Goal: Task Accomplishment & Management: Use online tool/utility

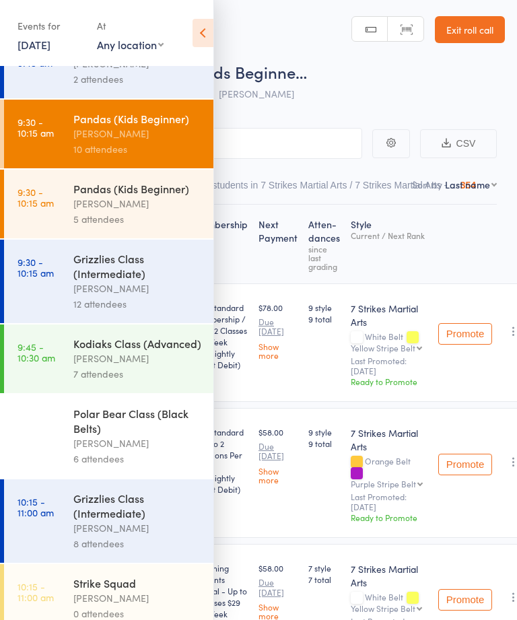
scroll to position [262, 0]
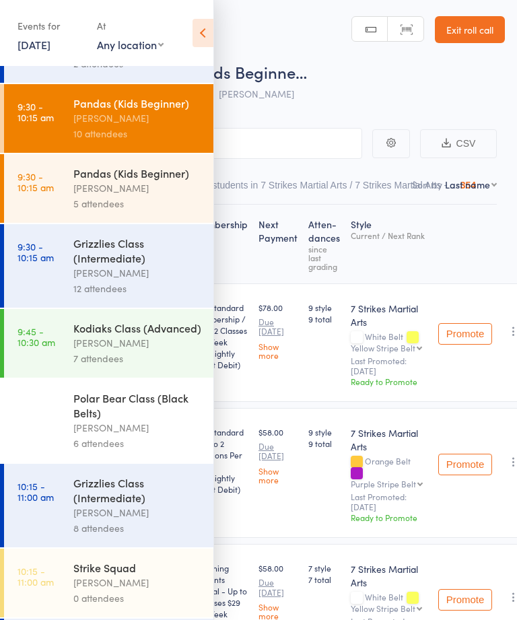
click at [142, 521] on div "[PERSON_NAME]" at bounding box center [137, 512] width 129 height 15
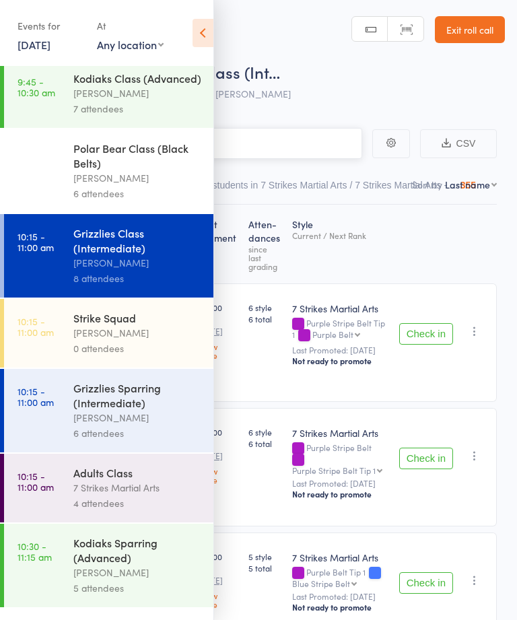
scroll to position [515, 0]
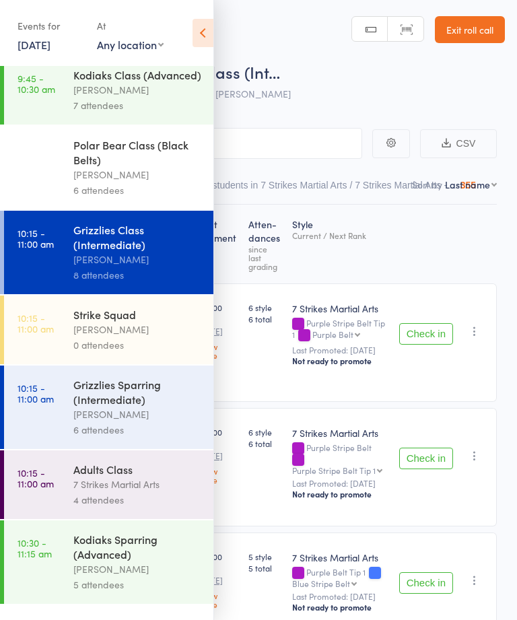
click at [125, 407] on div "Grizzlies Sparring (Intermediate)" at bounding box center [137, 392] width 129 height 30
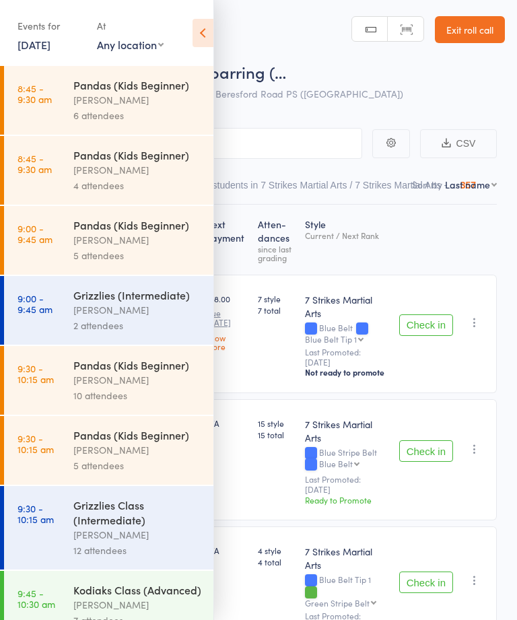
click at [202, 45] on icon at bounding box center [203, 33] width 21 height 28
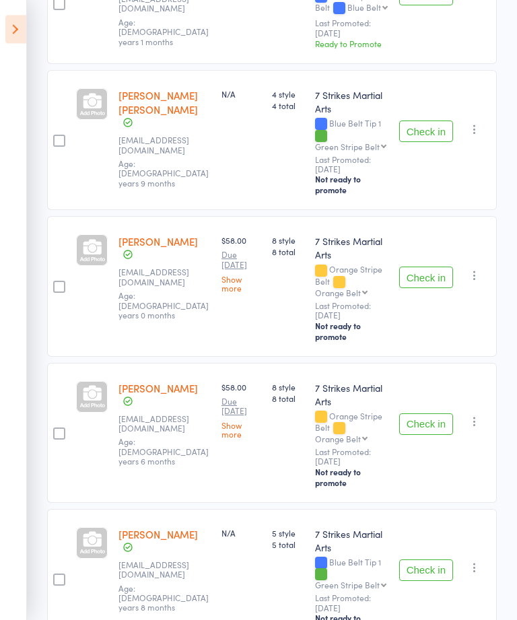
scroll to position [527, 0]
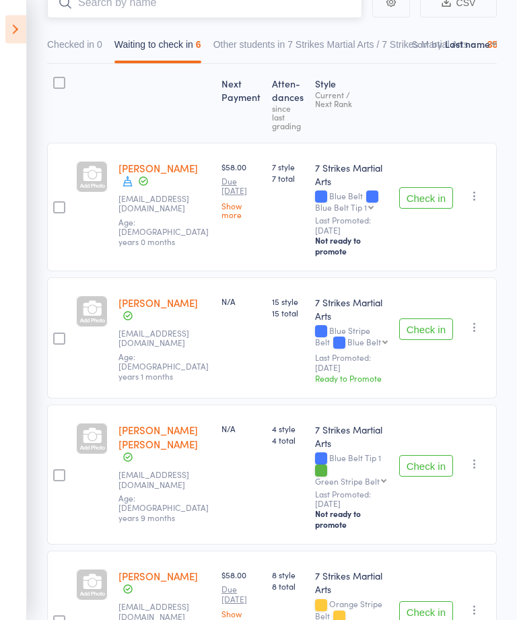
click at [199, 0] on input "search" at bounding box center [204, 3] width 315 height 31
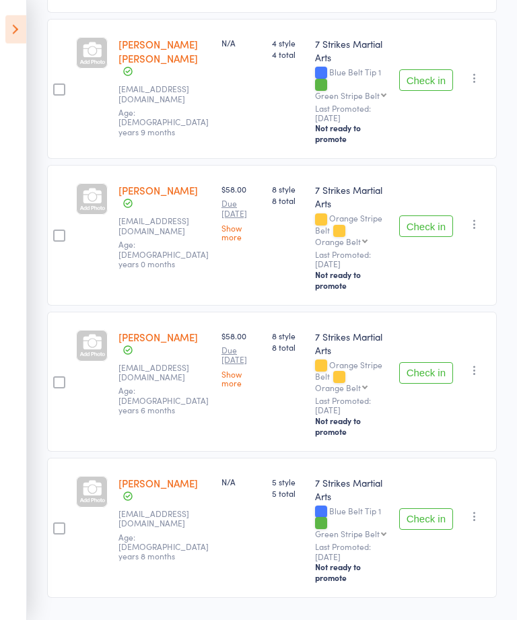
scroll to position [0, 0]
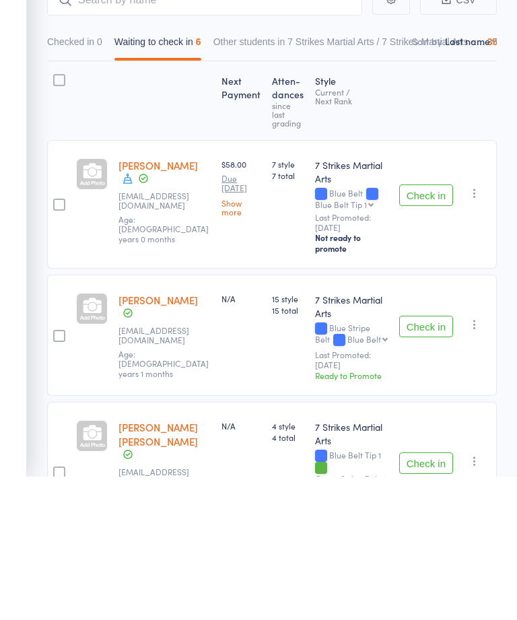
click at [437, 328] on button "Check in" at bounding box center [426, 339] width 54 height 22
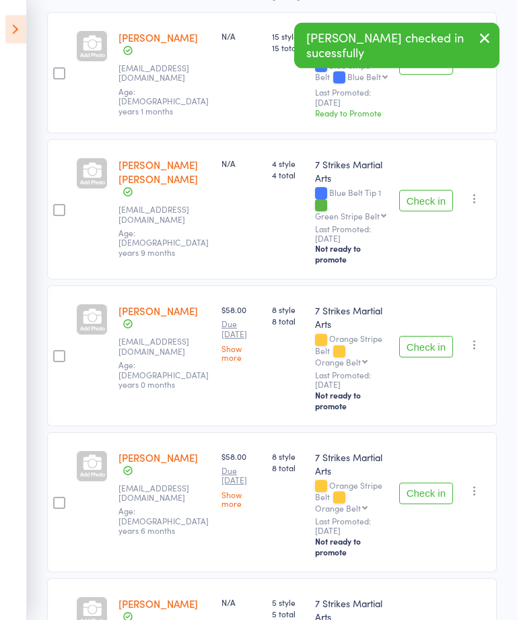
scroll to position [284, 0]
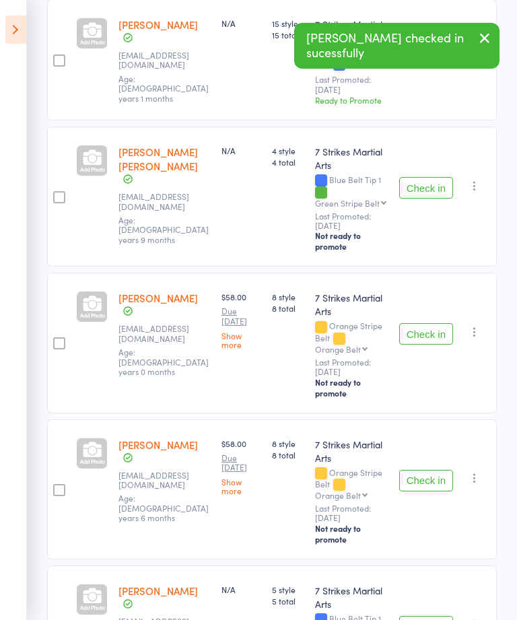
click at [425, 333] on button "Check in" at bounding box center [426, 334] width 54 height 22
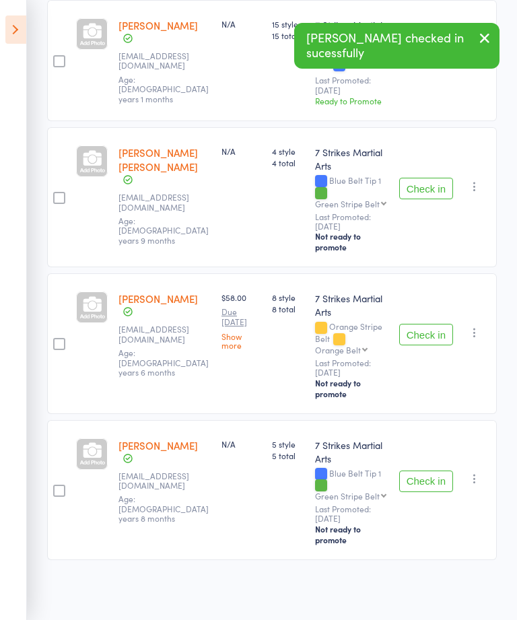
scroll to position [244, 0]
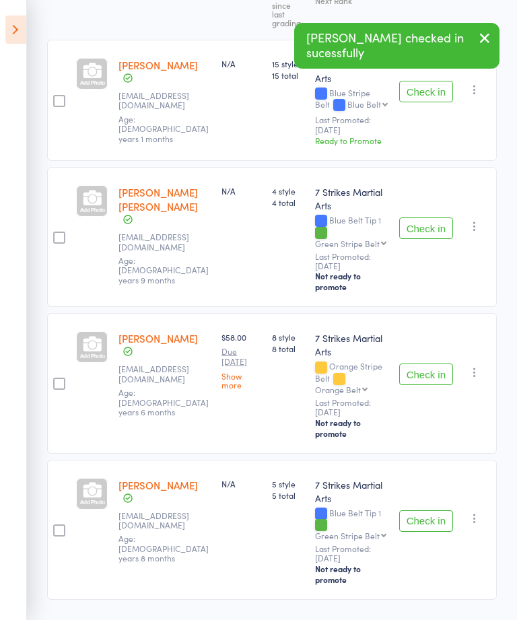
click at [425, 382] on button "Check in" at bounding box center [426, 375] width 54 height 22
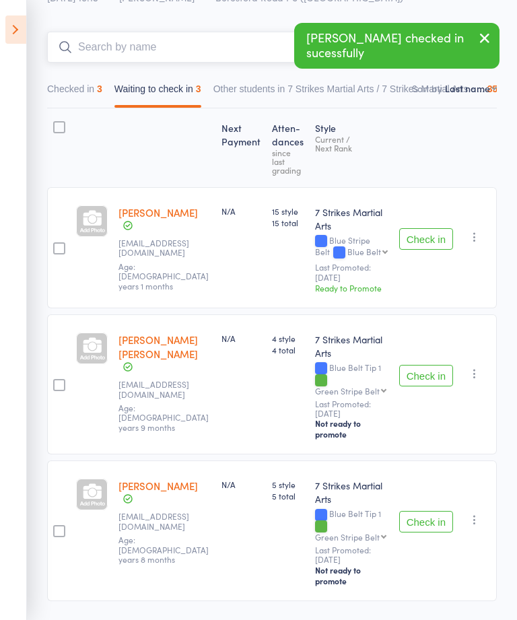
click at [211, 48] on input "search" at bounding box center [204, 47] width 315 height 31
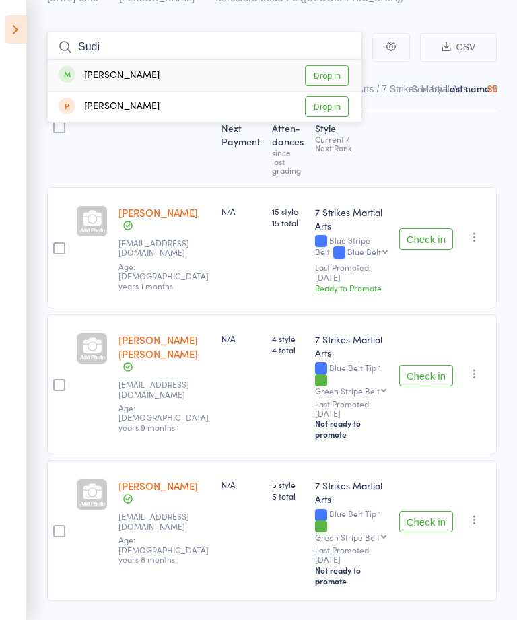
type input "Sudi"
click at [339, 76] on link "Drop in" at bounding box center [327, 75] width 44 height 21
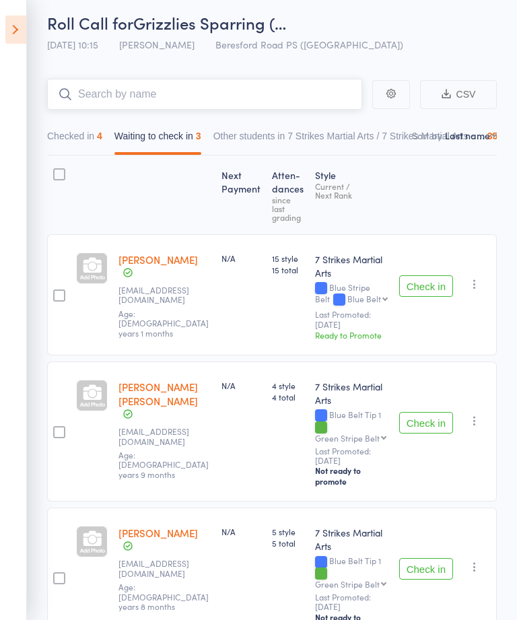
scroll to position [0, 0]
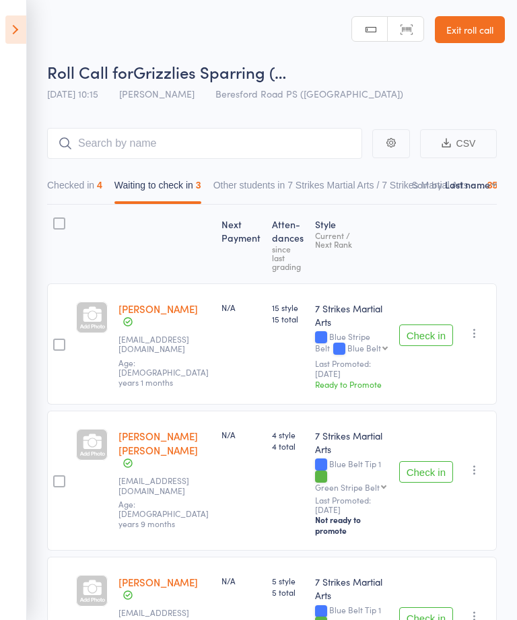
click at [486, 32] on link "Exit roll call" at bounding box center [470, 29] width 70 height 27
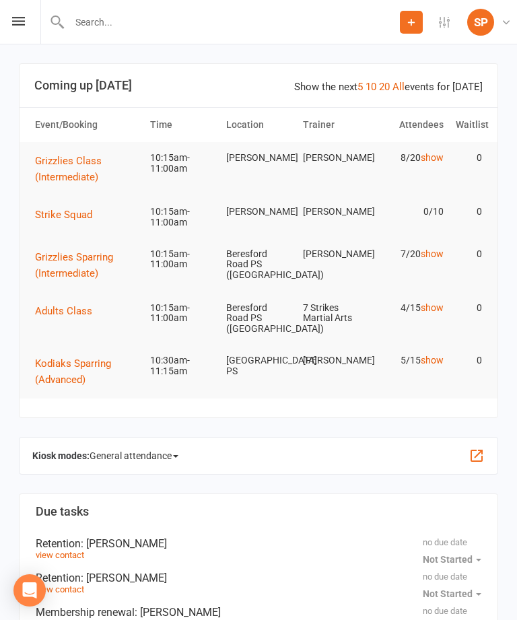
click at [18, 18] on icon at bounding box center [18, 21] width 13 height 9
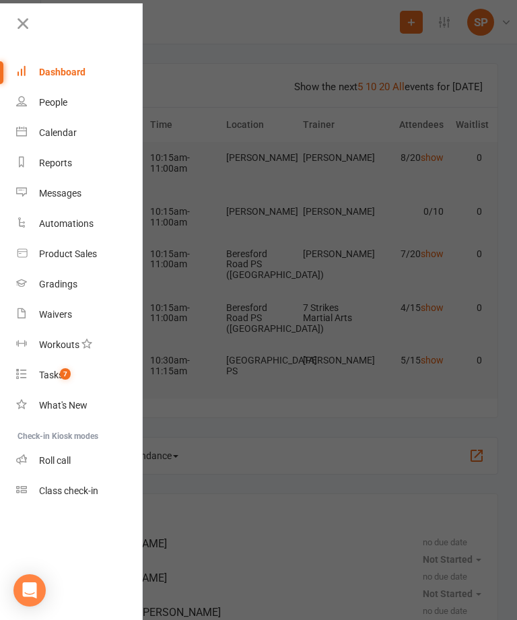
click at [98, 490] on div "Class check-in" at bounding box center [68, 491] width 59 height 11
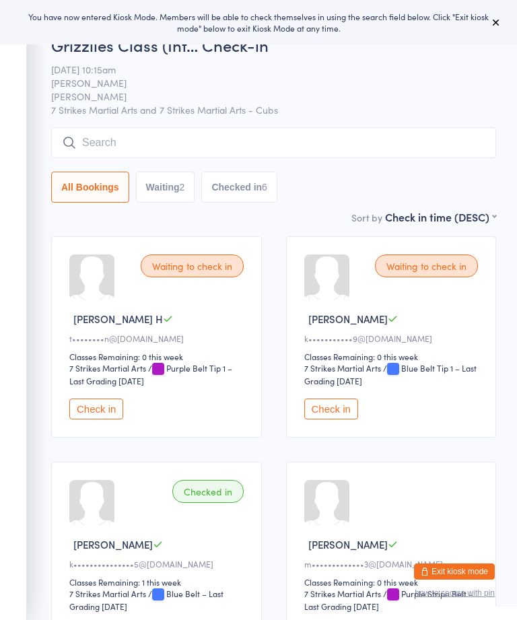
click at [490, 19] on button at bounding box center [496, 22] width 16 height 16
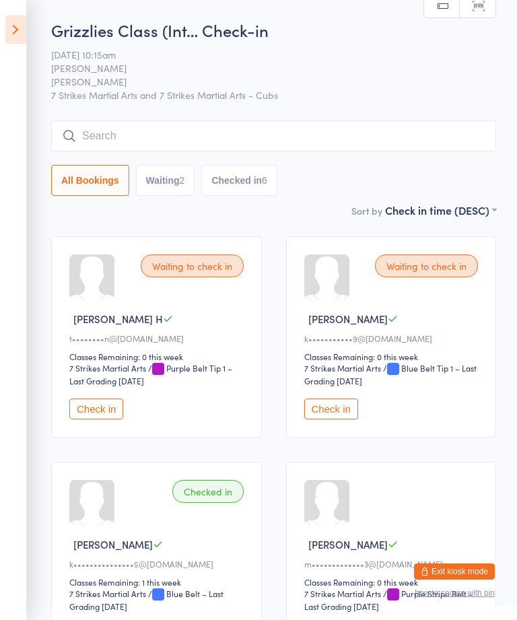
click at [25, 22] on icon at bounding box center [15, 29] width 21 height 28
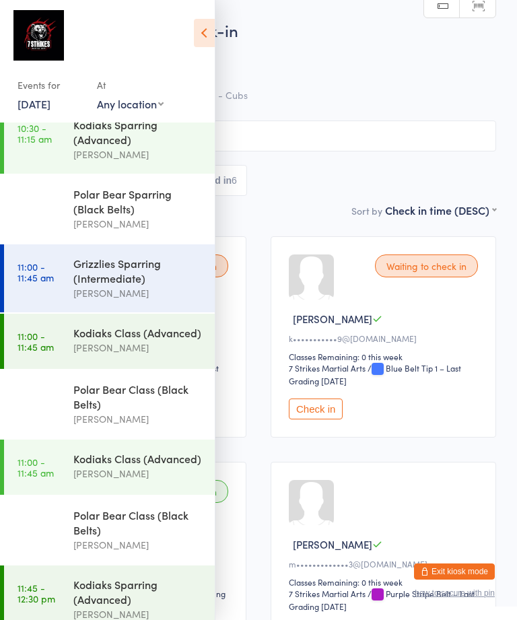
click at [118, 111] on select "Any location [GEOGRAPHIC_DATA] [GEOGRAPHIC_DATA][PERSON_NAME] [GEOGRAPHIC_DATA]…" at bounding box center [130, 103] width 67 height 15
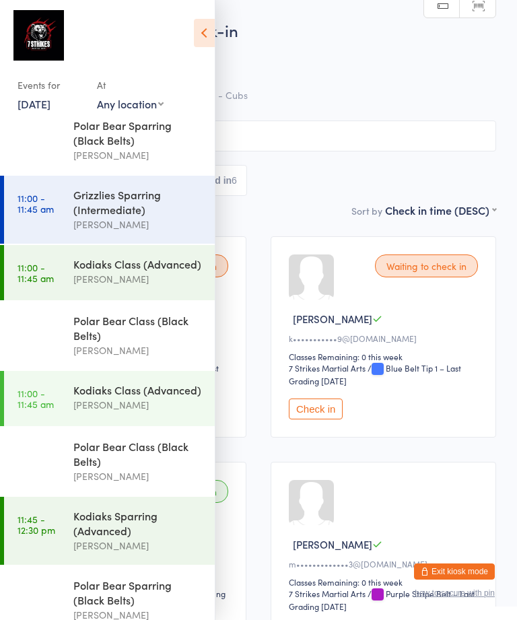
scroll to position [873, 0]
select select "3"
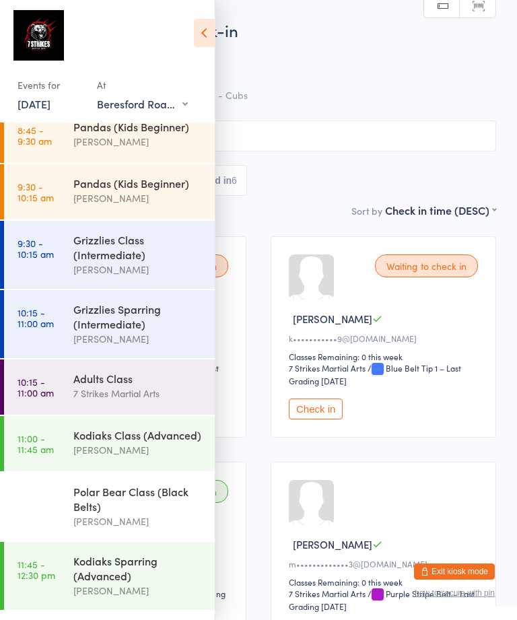
scroll to position [16, 0]
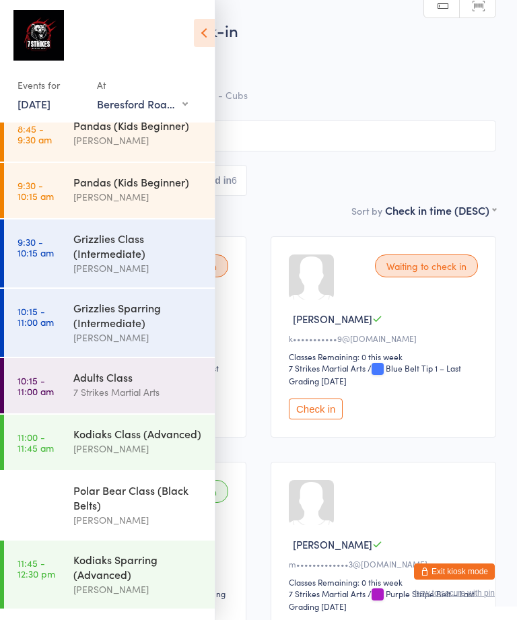
click at [40, 275] on link "9:30 - 10:15 am Grizzlies Class (Intermediate) [PERSON_NAME]" at bounding box center [109, 254] width 211 height 68
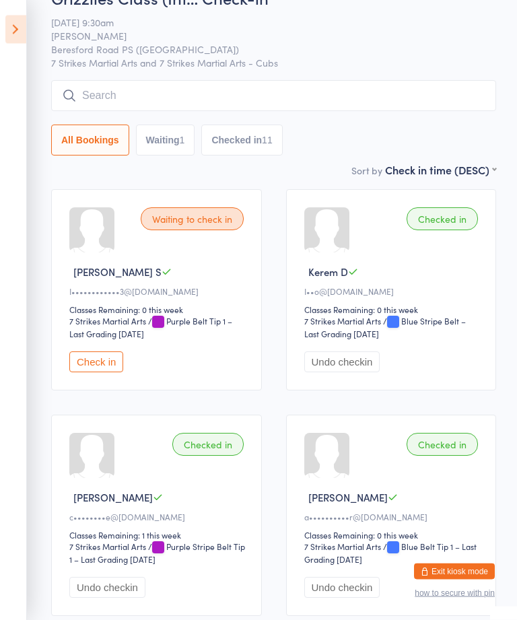
click at [20, 26] on icon at bounding box center [15, 29] width 21 height 28
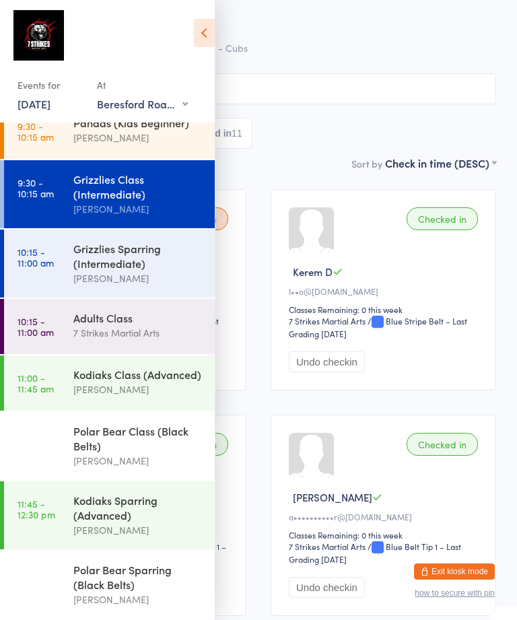
scroll to position [89, 0]
click at [77, 241] on div "Grizzlies Sparring (Intermediate)" at bounding box center [138, 256] width 130 height 30
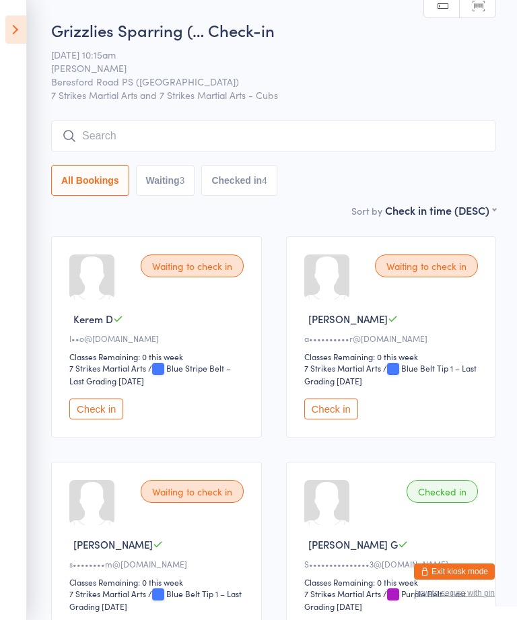
click at [25, 28] on icon at bounding box center [15, 29] width 21 height 28
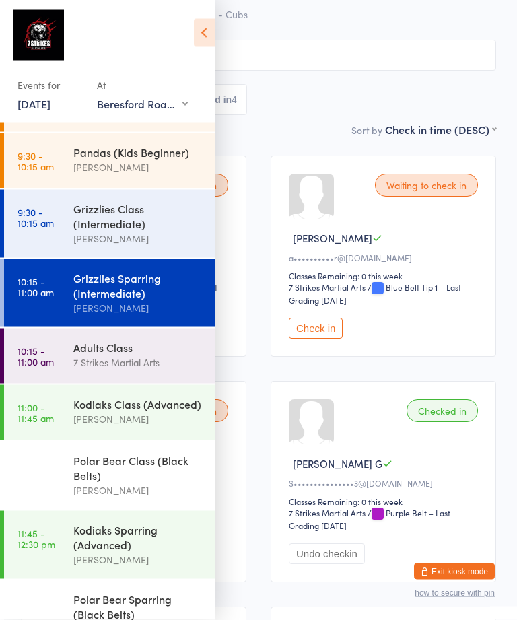
scroll to position [84, 0]
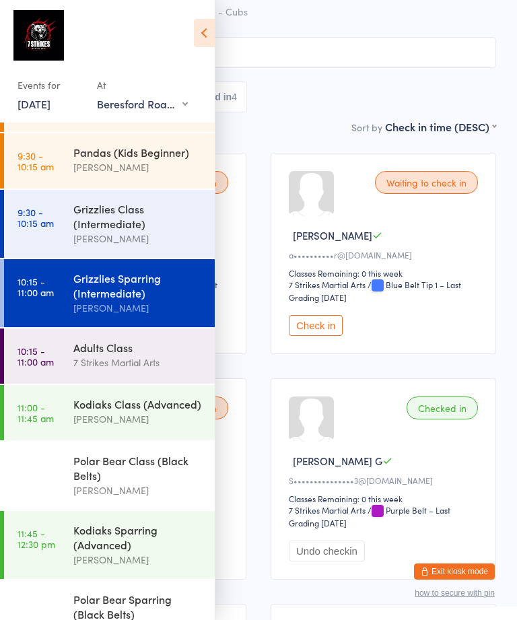
click at [140, 425] on div "[PERSON_NAME]" at bounding box center [138, 419] width 130 height 15
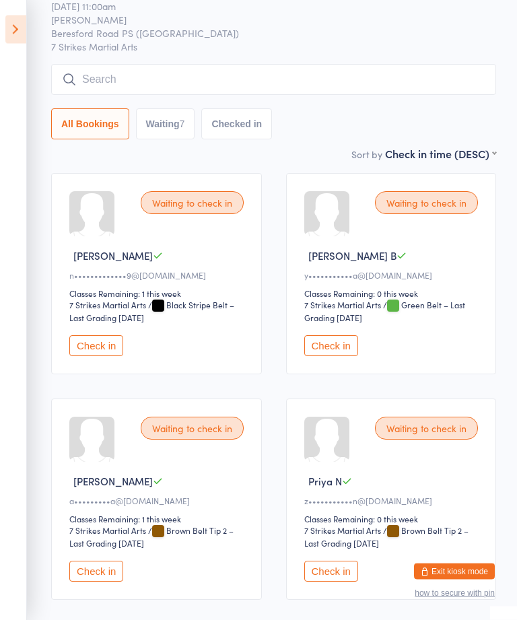
scroll to position [79, 0]
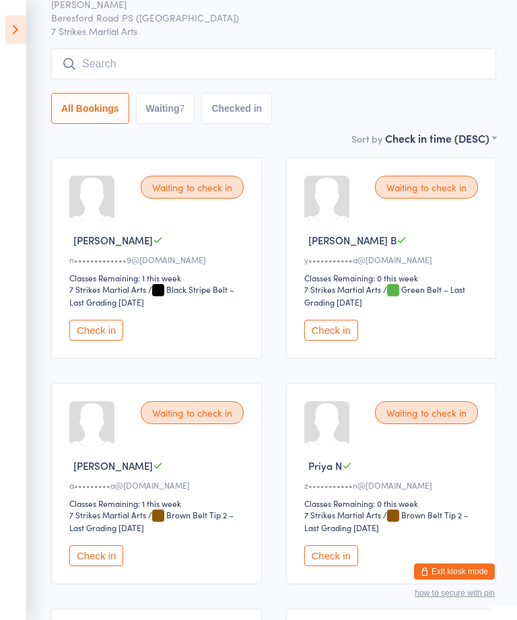
click at [346, 329] on button "Check in" at bounding box center [331, 330] width 54 height 21
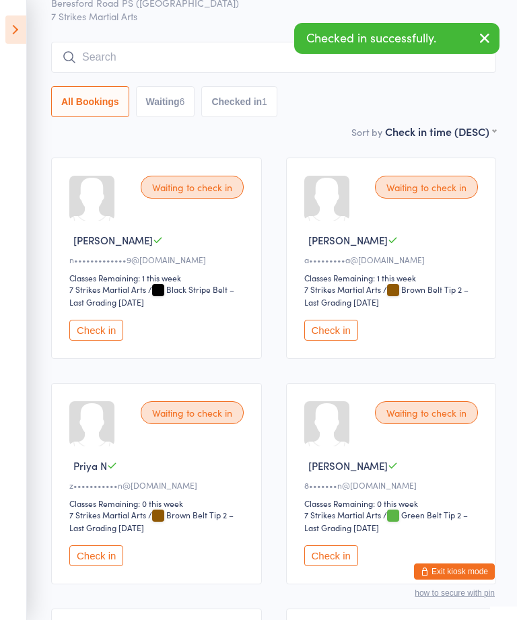
click at [13, 32] on icon at bounding box center [15, 29] width 21 height 28
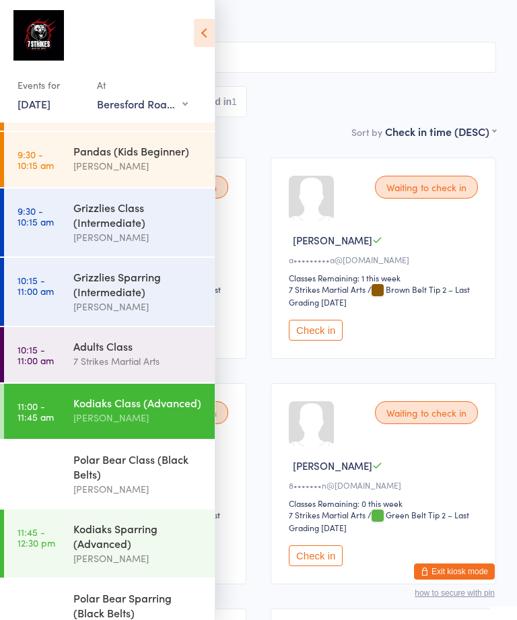
scroll to position [46, 0]
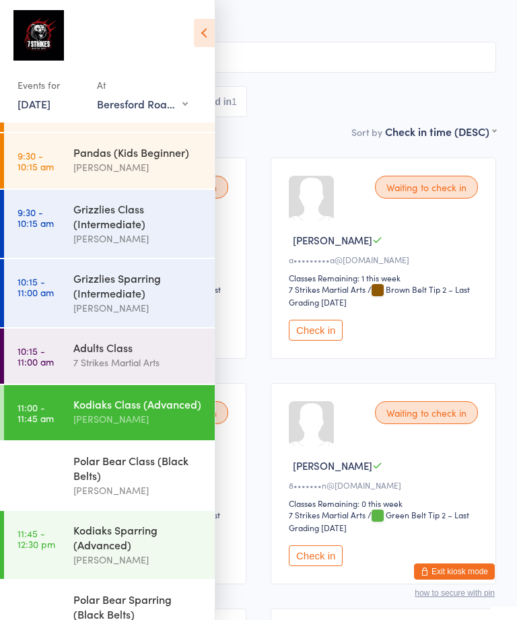
click at [207, 44] on icon at bounding box center [204, 33] width 21 height 28
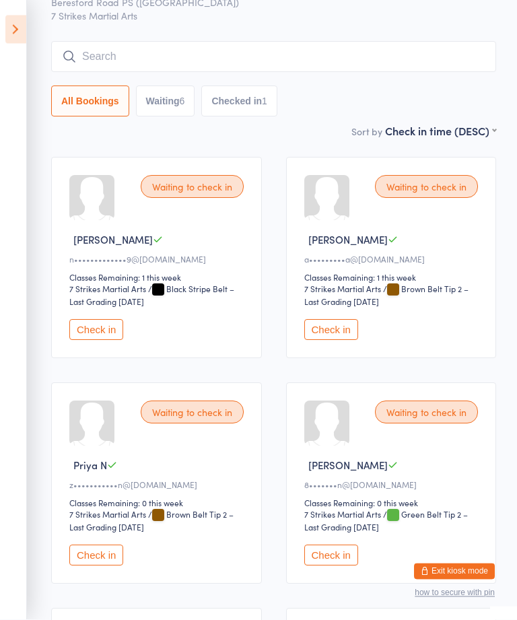
scroll to position [122, 0]
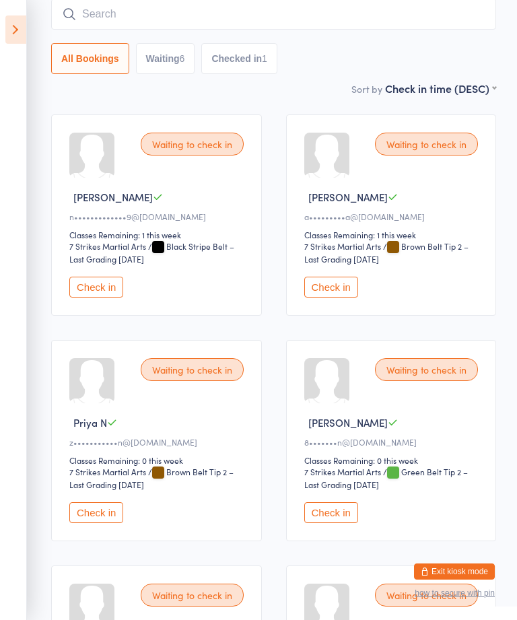
click at [333, 298] on button "Check in" at bounding box center [331, 287] width 54 height 21
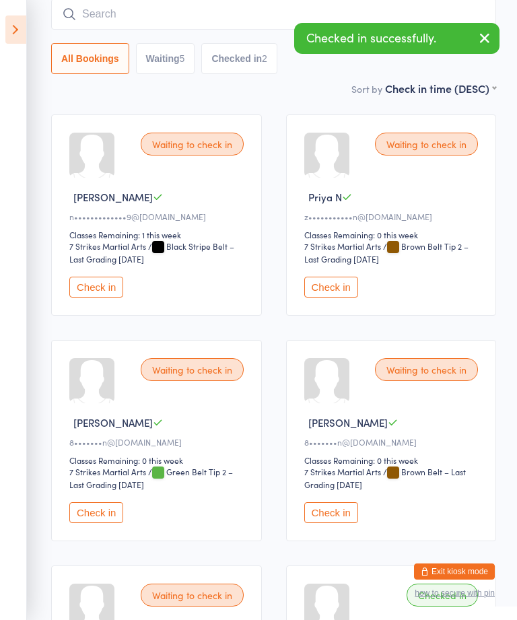
click at [350, 521] on button "Check in" at bounding box center [331, 513] width 54 height 21
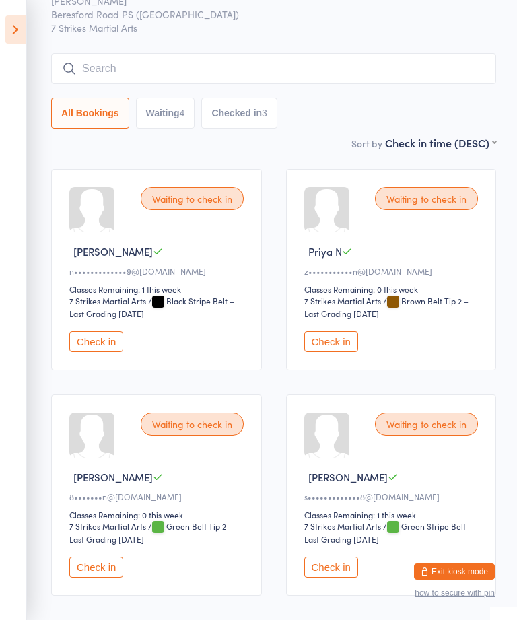
scroll to position [0, 0]
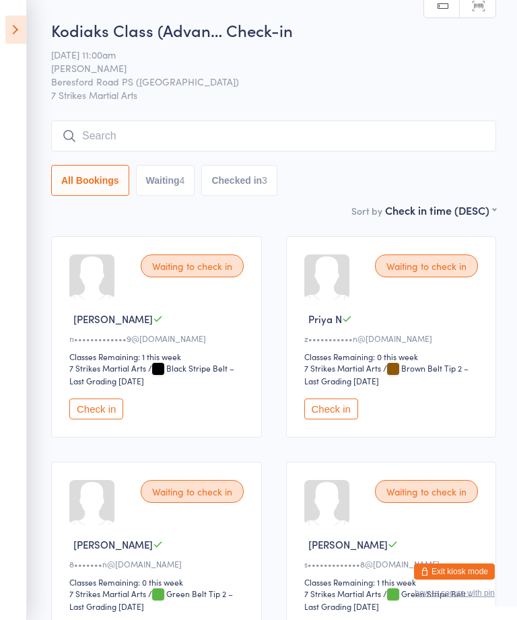
click at [13, 37] on icon at bounding box center [15, 29] width 21 height 28
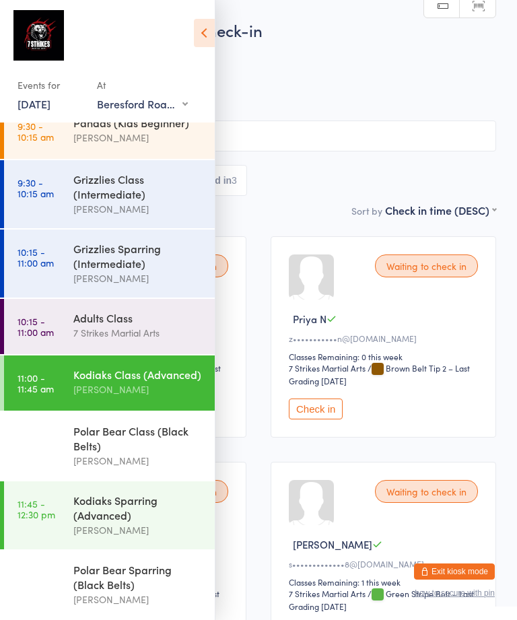
scroll to position [89, 0]
click at [205, 38] on icon at bounding box center [204, 33] width 21 height 28
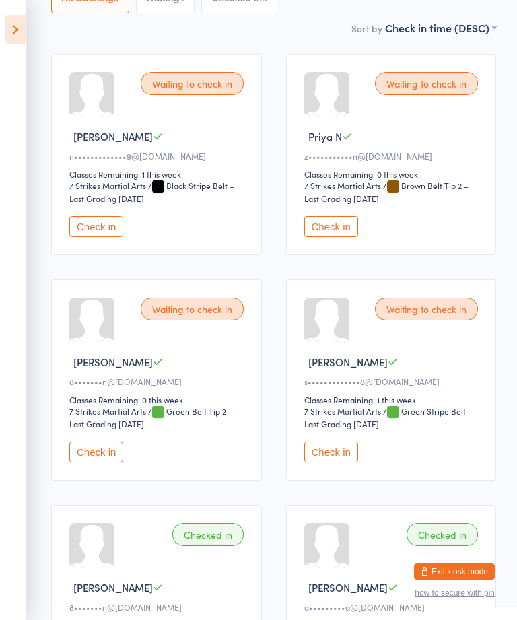
scroll to position [187, 0]
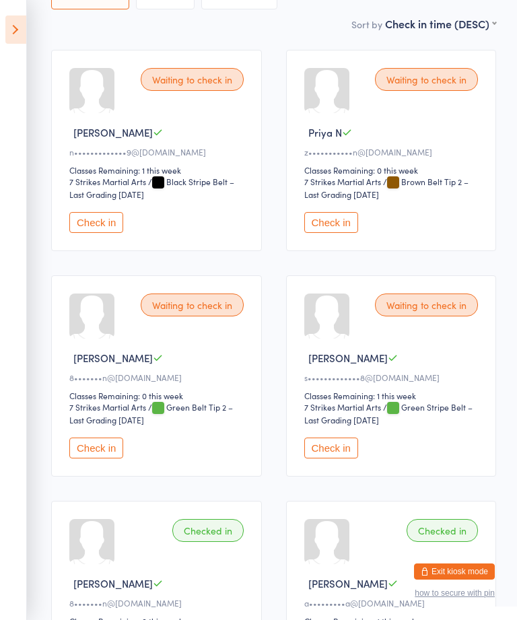
click at [24, 29] on icon at bounding box center [15, 29] width 21 height 28
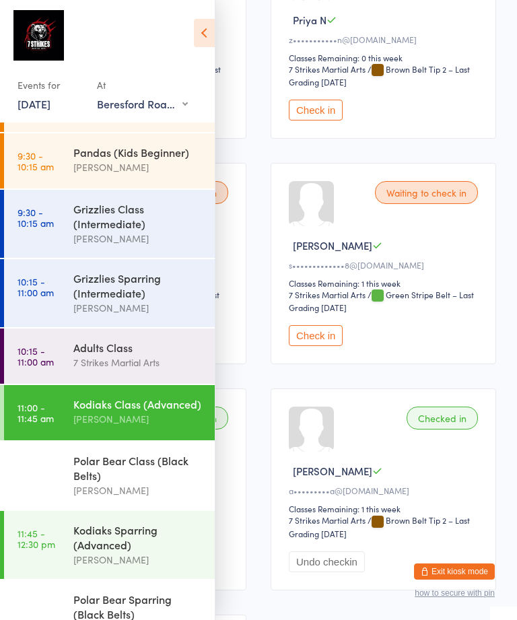
scroll to position [300, 0]
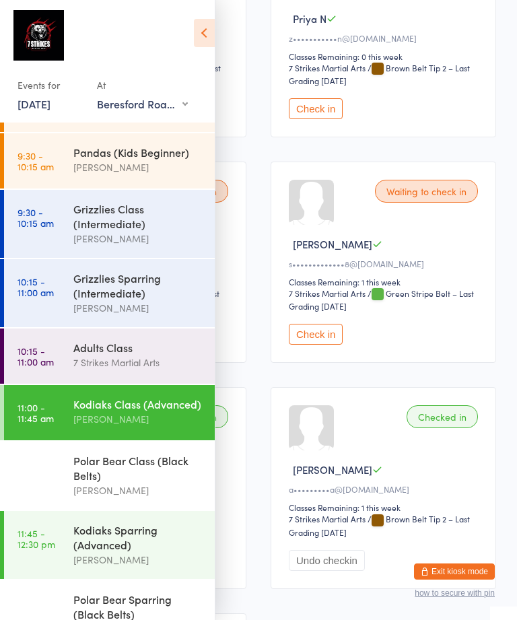
click at [57, 483] on link "11:00 - 11:45 am Polar Bear Class (Black Belts) [PERSON_NAME]" at bounding box center [109, 476] width 211 height 68
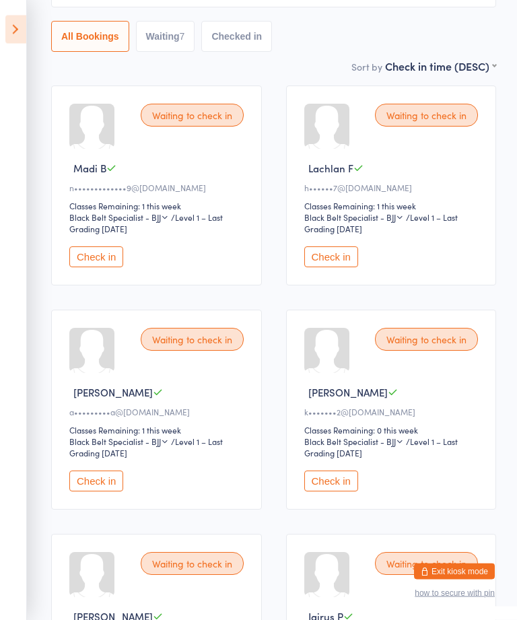
click at [337, 265] on button "Check in" at bounding box center [331, 257] width 54 height 21
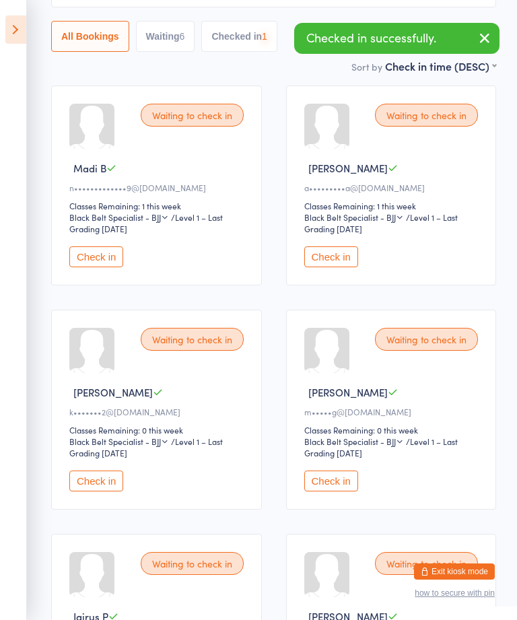
click at [115, 489] on button "Check in" at bounding box center [96, 481] width 54 height 21
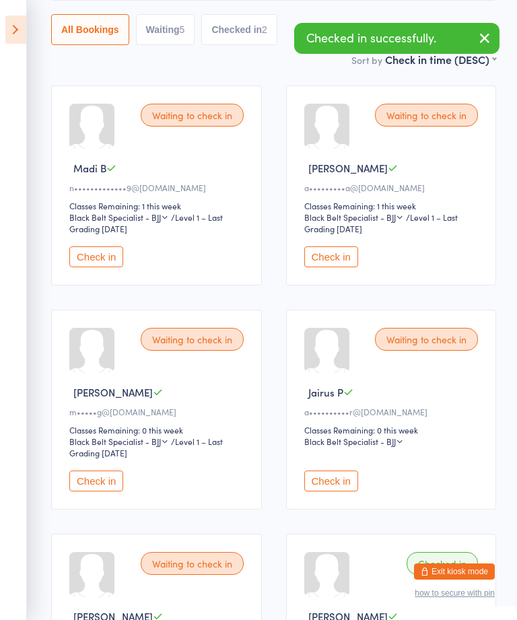
click at [345, 267] on button "Check in" at bounding box center [331, 257] width 54 height 21
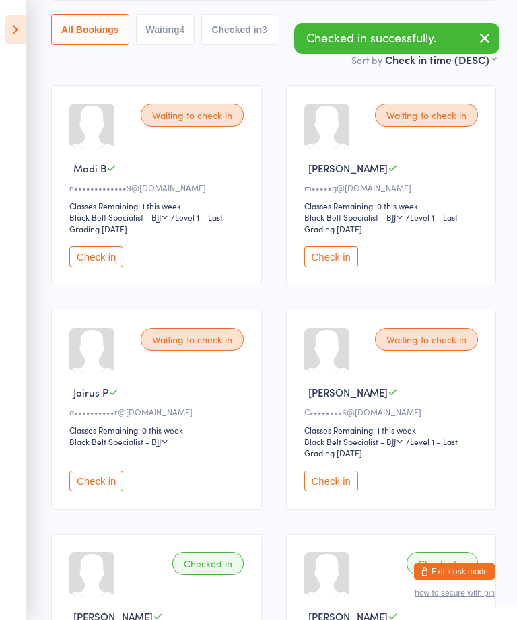
click at [347, 267] on button "Check in" at bounding box center [331, 257] width 54 height 21
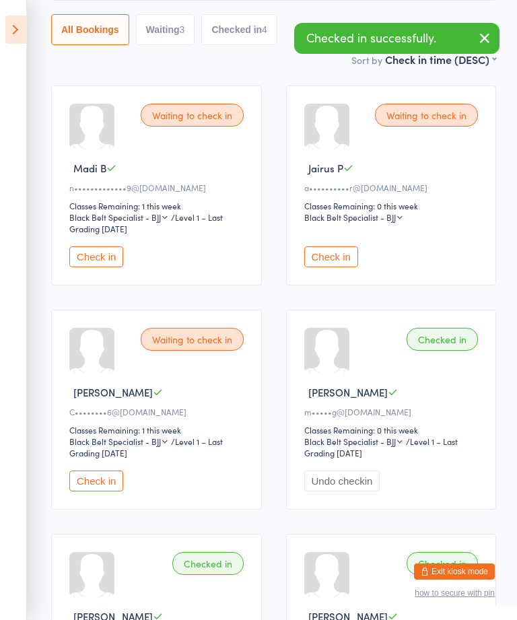
click at [349, 260] on button "Check in" at bounding box center [331, 257] width 54 height 21
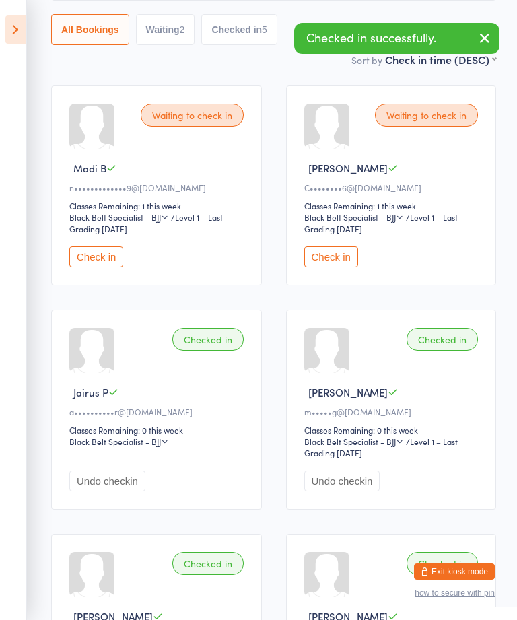
click at [346, 262] on button "Check in" at bounding box center [331, 257] width 54 height 21
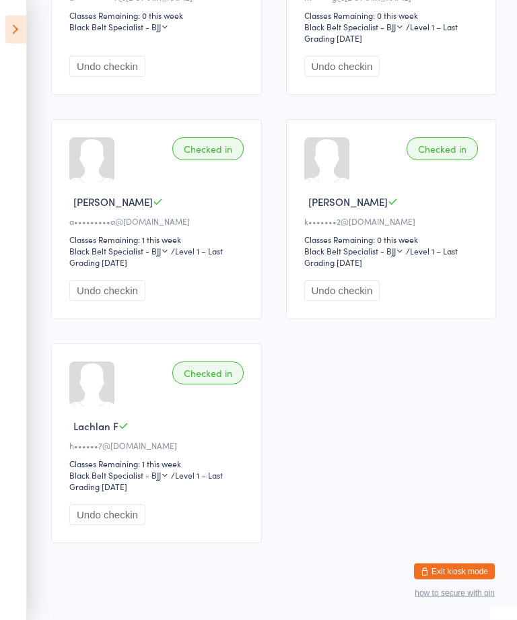
scroll to position [587, 0]
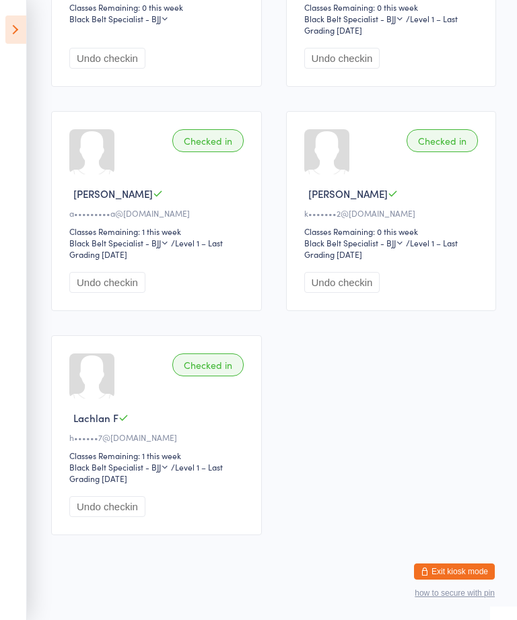
click at [15, 20] on icon at bounding box center [15, 29] width 21 height 28
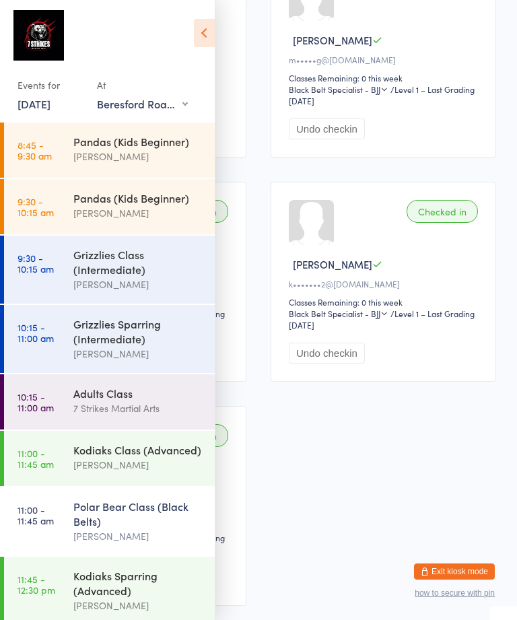
scroll to position [0, 0]
click at [200, 36] on icon at bounding box center [204, 33] width 21 height 28
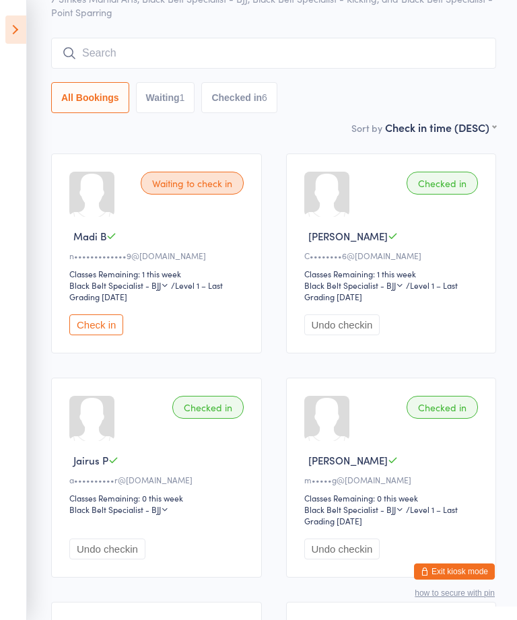
scroll to position [79, 0]
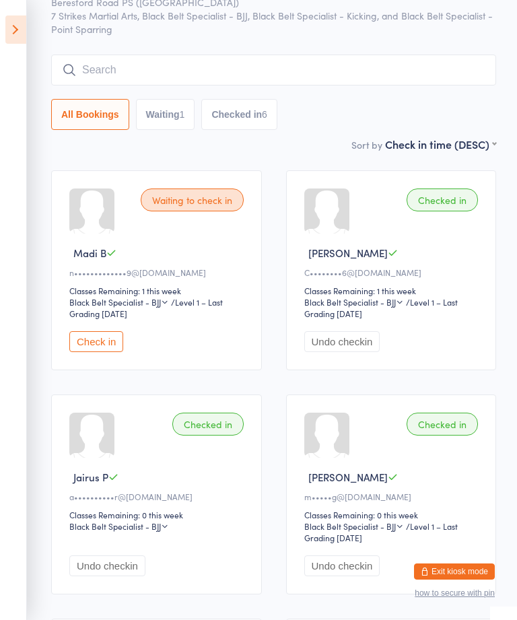
click at [96, 352] on button "Check in" at bounding box center [96, 341] width 54 height 21
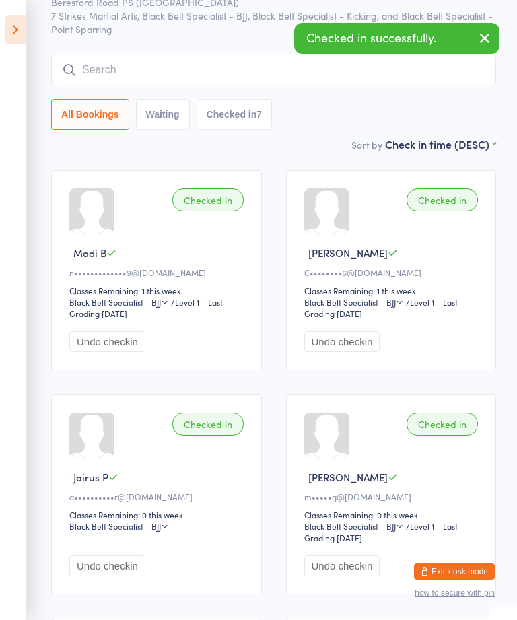
click at [20, 35] on icon at bounding box center [15, 29] width 21 height 28
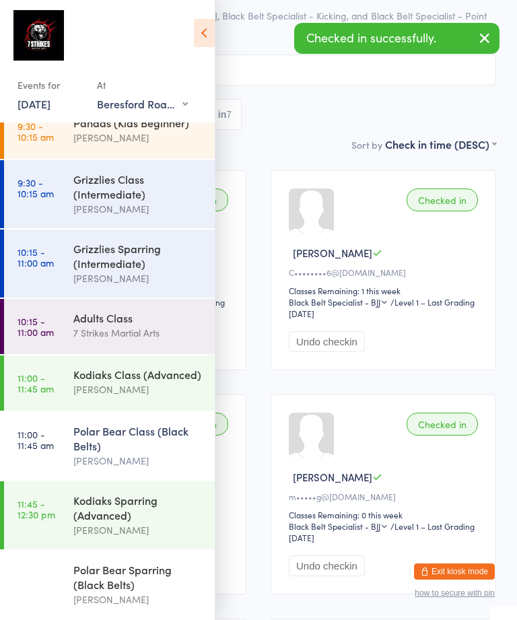
scroll to position [89, 0]
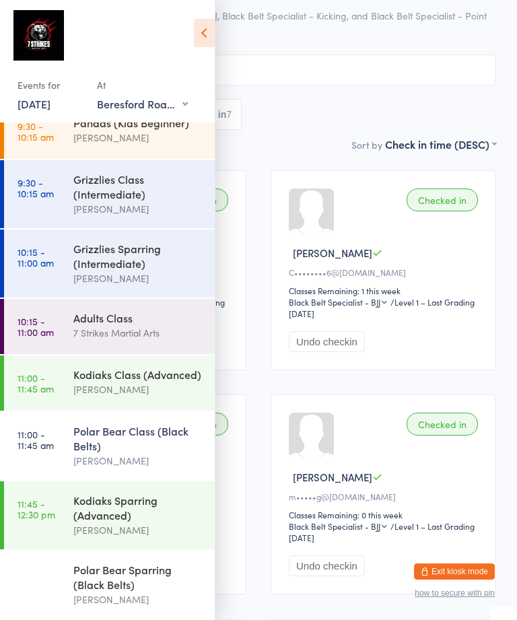
click at [127, 456] on div "[PERSON_NAME]" at bounding box center [138, 460] width 130 height 15
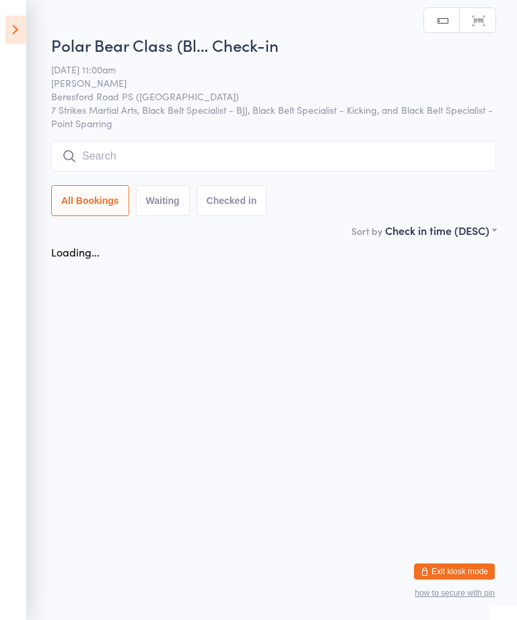
scroll to position [0, 0]
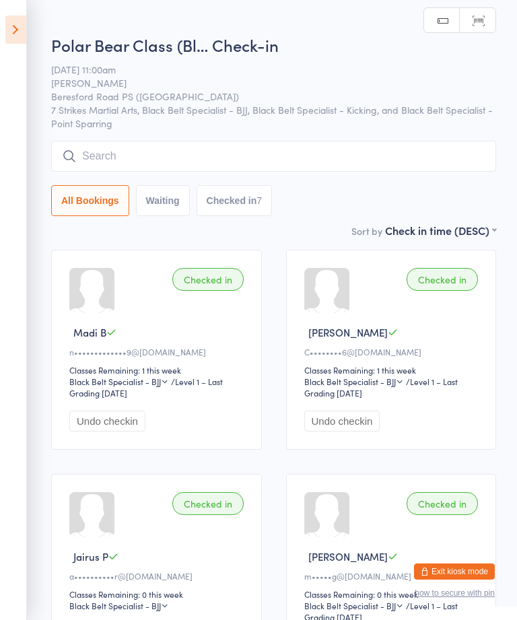
click at [26, 24] on icon at bounding box center [15, 29] width 21 height 28
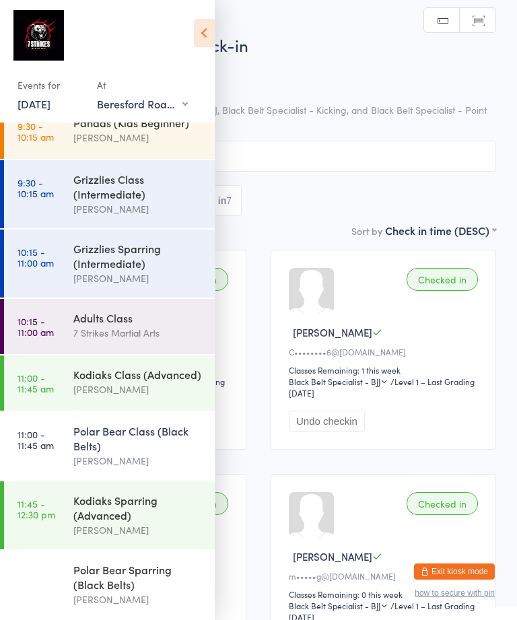
click at [135, 382] on div "[PERSON_NAME]" at bounding box center [138, 389] width 130 height 15
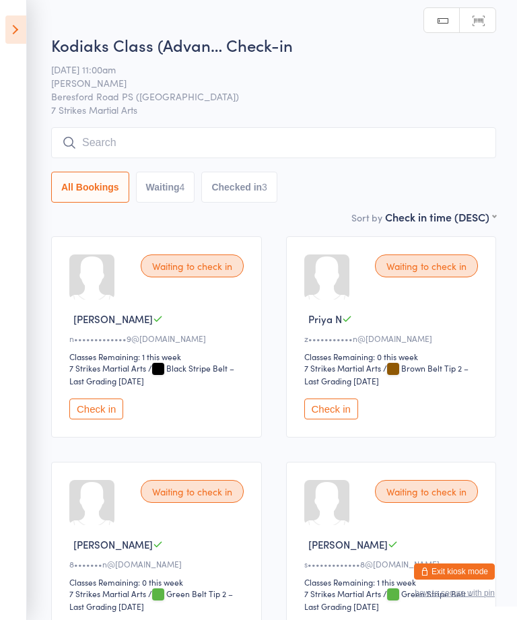
click at [104, 412] on button "Check in" at bounding box center [96, 409] width 54 height 21
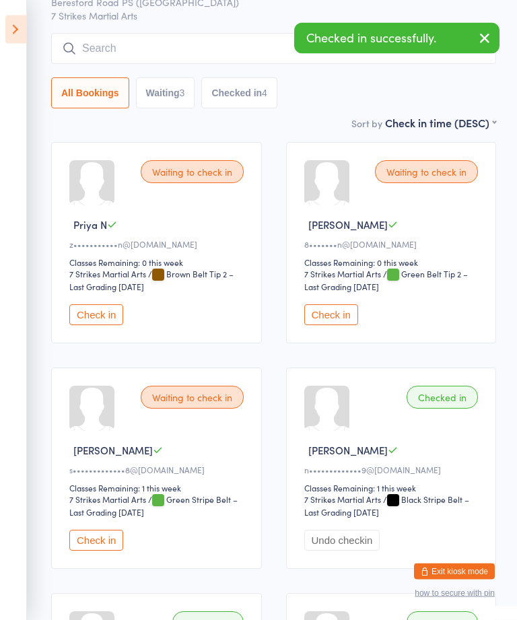
scroll to position [94, 0]
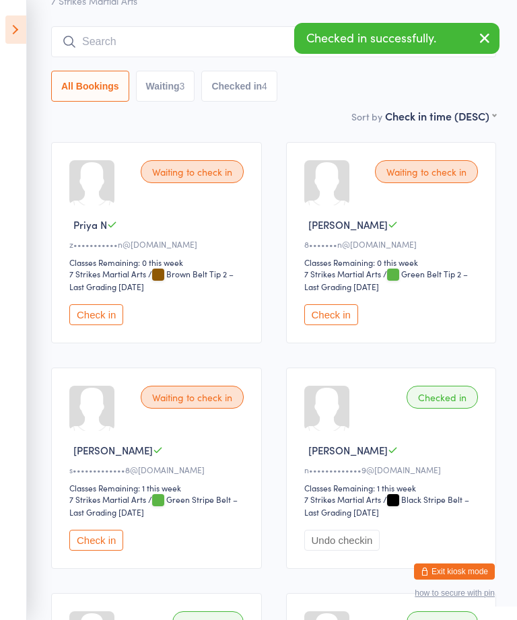
click at [349, 321] on button "Check in" at bounding box center [331, 314] width 54 height 21
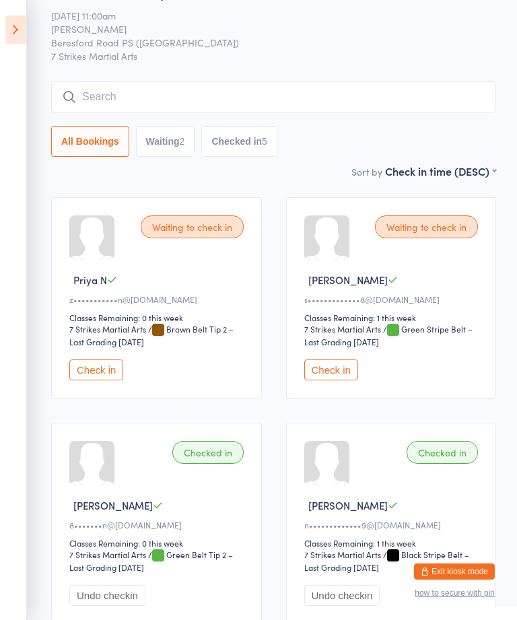
scroll to position [0, 0]
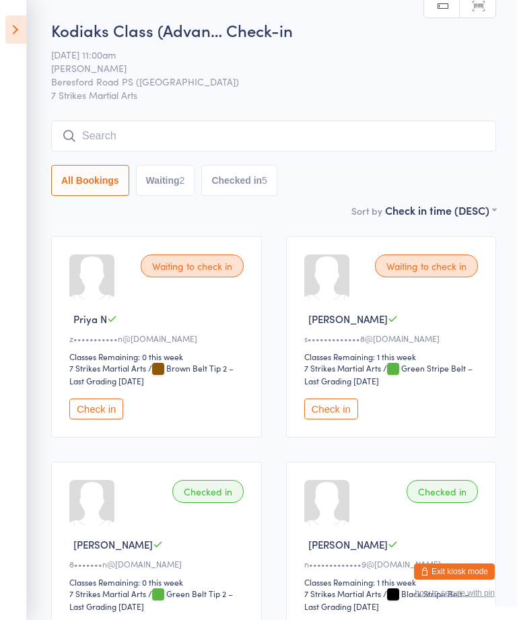
click at [306, 134] on input "search" at bounding box center [273, 136] width 445 height 31
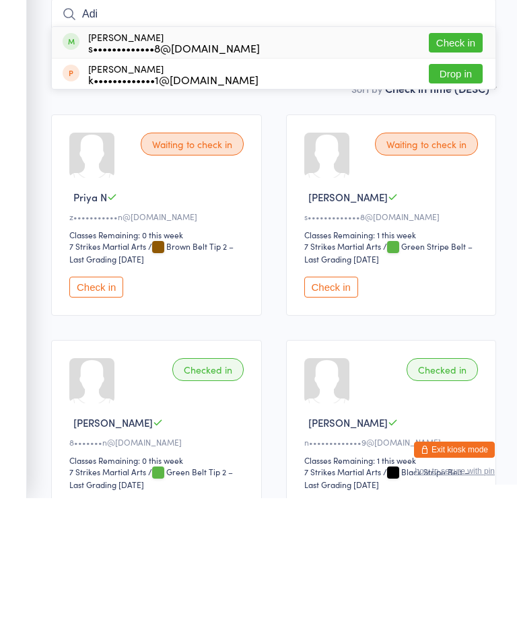
type input "Adi"
click at [468, 155] on button "Check in" at bounding box center [456, 165] width 54 height 20
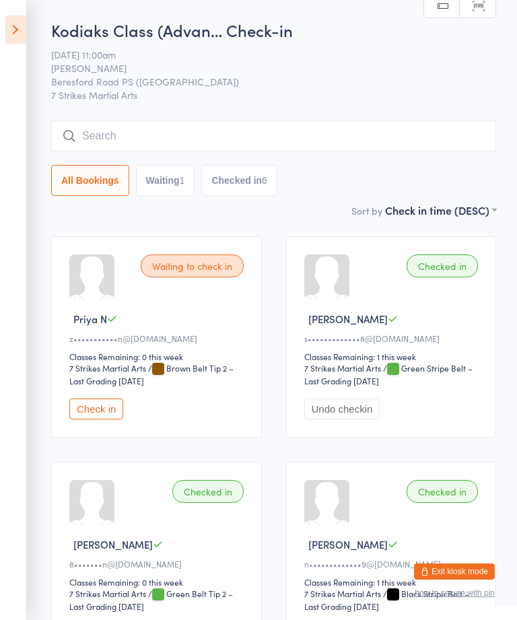
click at [17, 27] on icon at bounding box center [15, 29] width 21 height 28
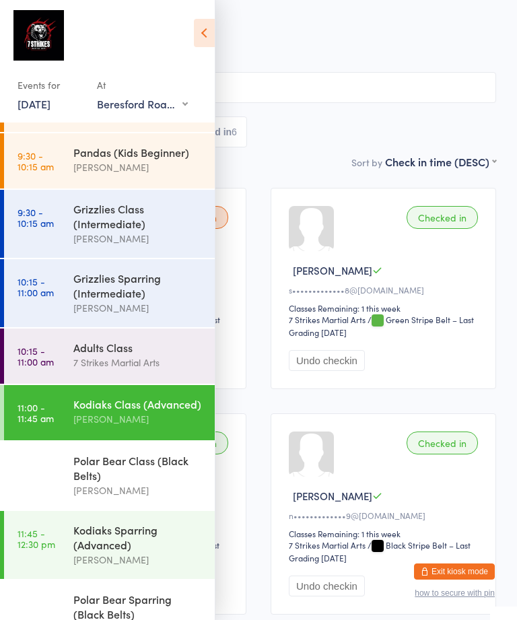
scroll to position [53, 0]
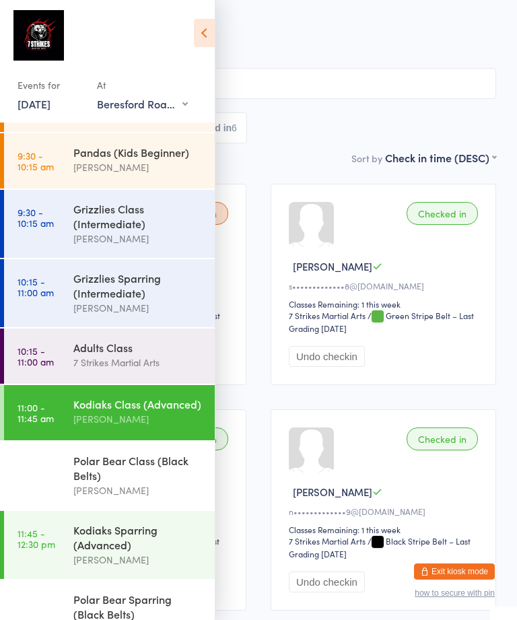
click at [123, 482] on div "Polar Bear Class (Black Belts)" at bounding box center [138, 468] width 130 height 30
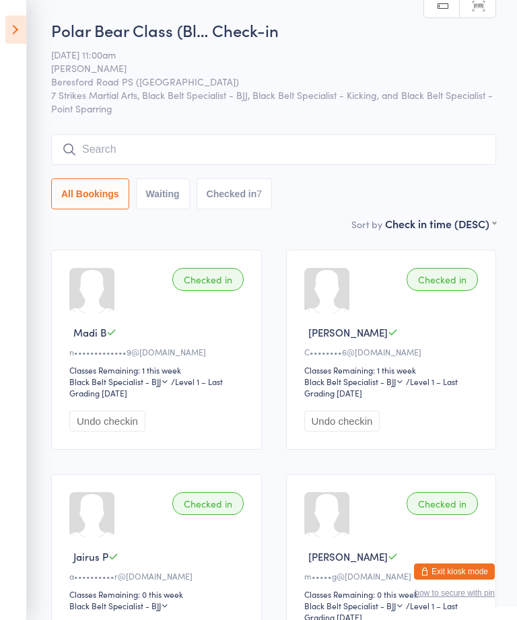
click at [445, 7] on link "Manual search" at bounding box center [442, 6] width 36 height 26
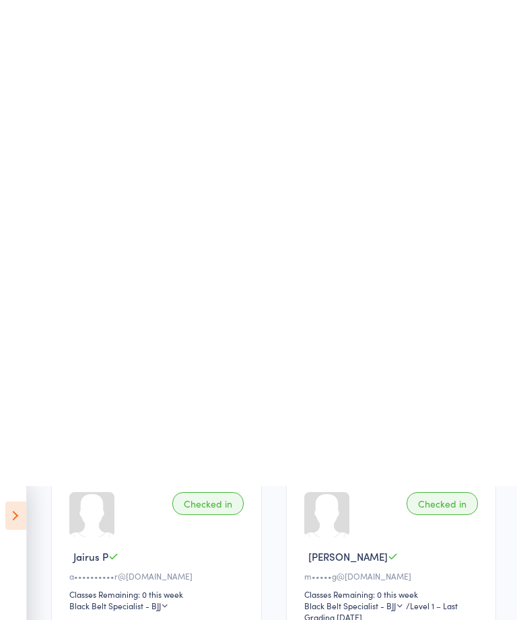
scroll to position [630, 0]
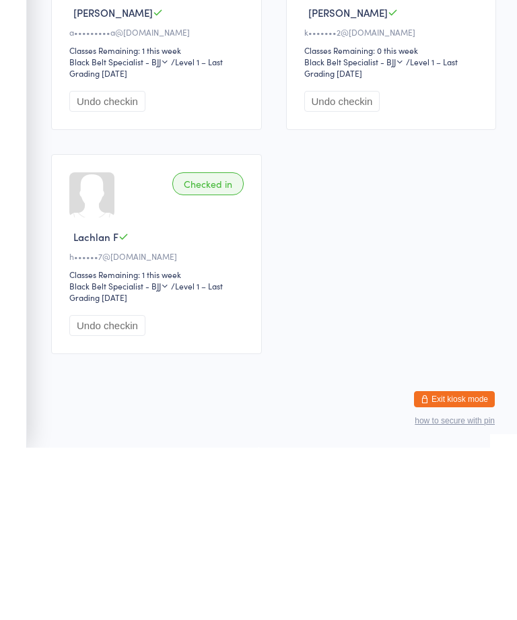
click at [481, 564] on button "Exit kiosk mode" at bounding box center [454, 572] width 81 height 16
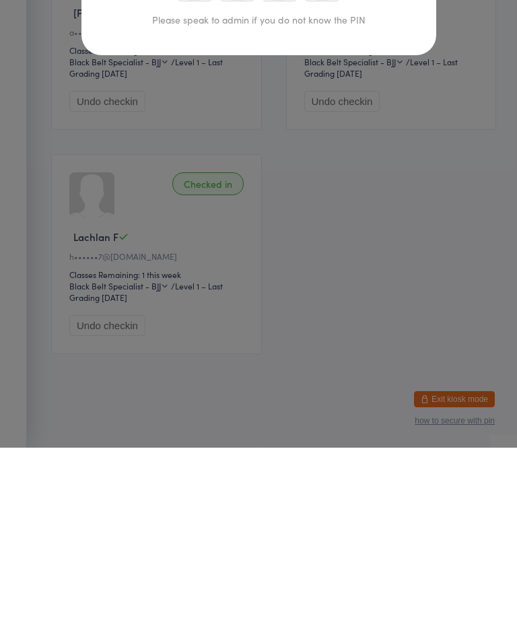
scroll to position [587, 0]
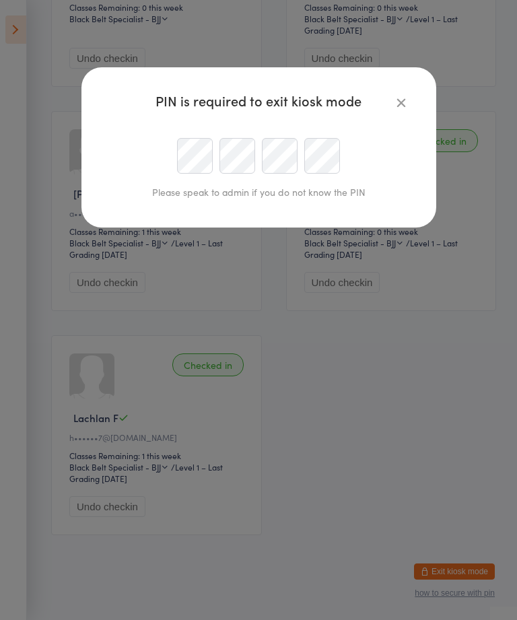
click at [408, 103] on button "button" at bounding box center [401, 102] width 16 height 16
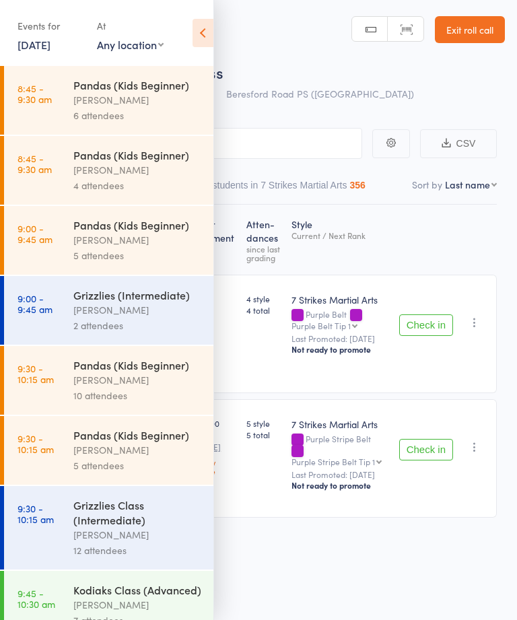
click at [488, 27] on link "Exit roll call" at bounding box center [470, 29] width 70 height 27
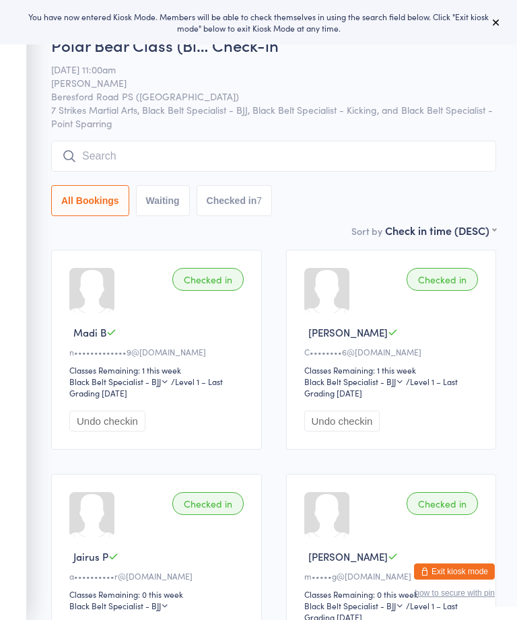
click at [498, 30] on button at bounding box center [496, 22] width 16 height 16
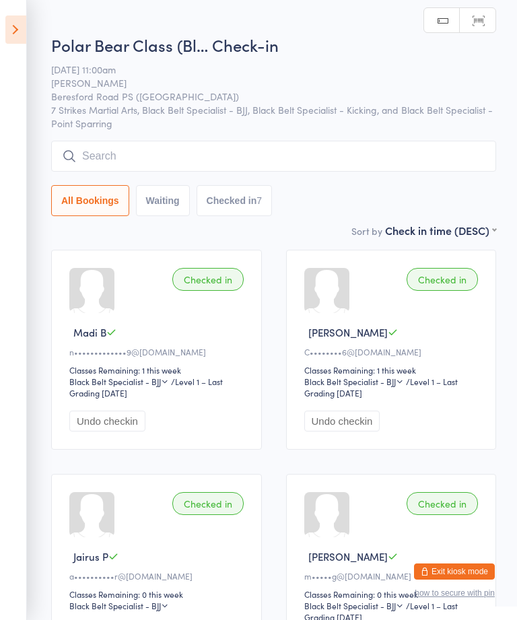
click at [26, 22] on icon at bounding box center [15, 29] width 21 height 28
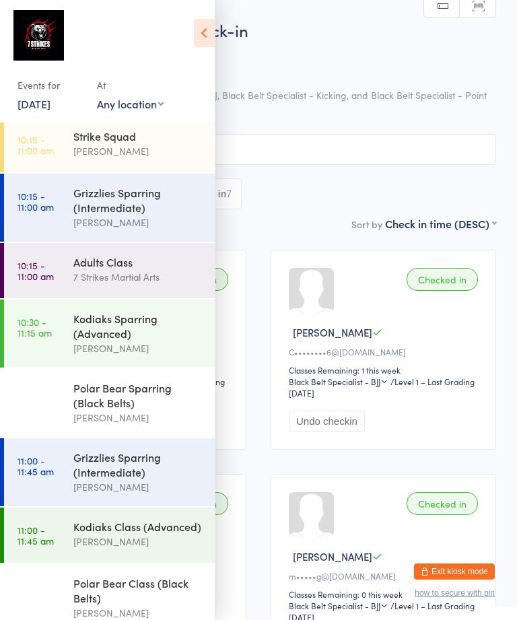
scroll to position [624, 0]
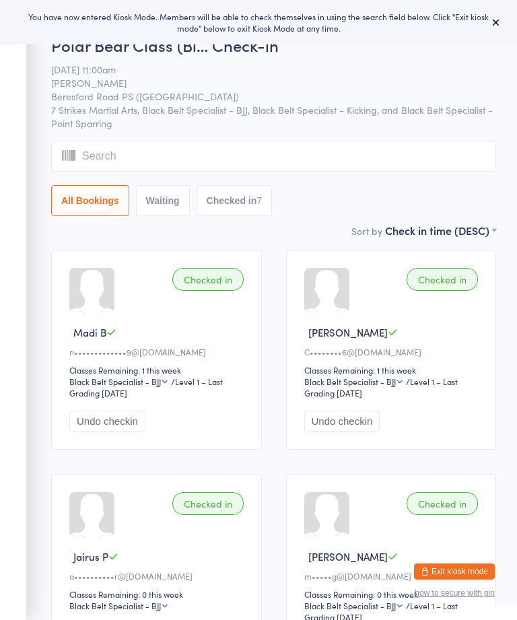
click at [428, 154] on input "search" at bounding box center [273, 156] width 445 height 31
click at [433, 154] on input "search" at bounding box center [273, 156] width 445 height 31
click at [498, 27] on icon at bounding box center [496, 22] width 11 height 11
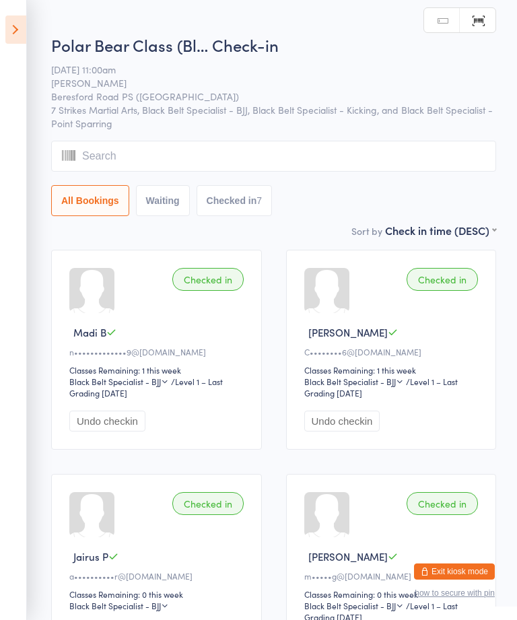
click at [25, 42] on icon at bounding box center [15, 29] width 21 height 28
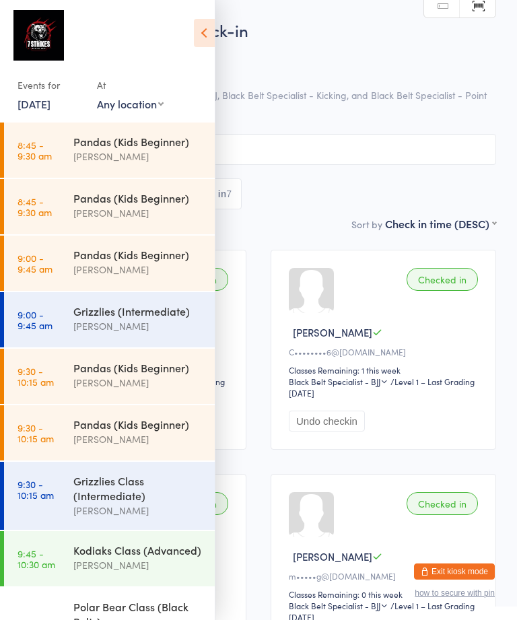
click at [43, 32] on img at bounding box center [38, 35] width 51 height 51
click at [51, 98] on link "[DATE]" at bounding box center [34, 103] width 33 height 15
click at [119, 90] on div "At" at bounding box center [130, 85] width 67 height 22
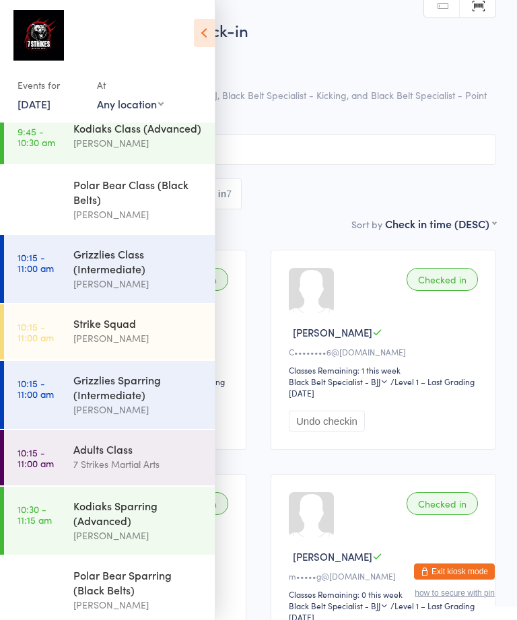
click at [214, 34] on icon at bounding box center [204, 33] width 21 height 28
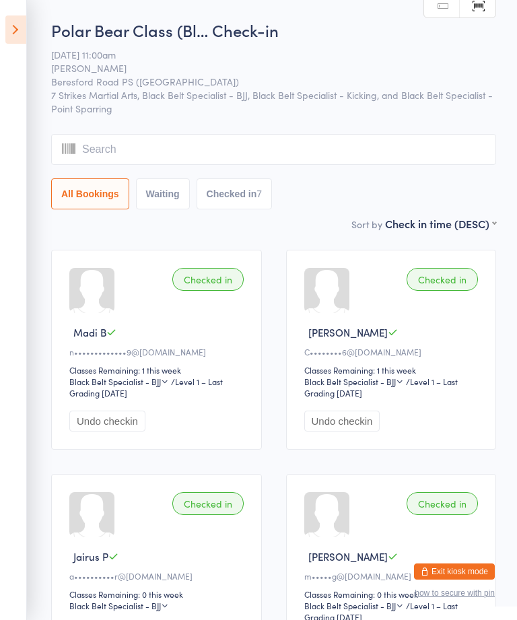
click at [80, 150] on input "search" at bounding box center [273, 149] width 445 height 31
click at [76, 153] on input "search" at bounding box center [273, 149] width 445 height 31
